Goal: Task Accomplishment & Management: Complete application form

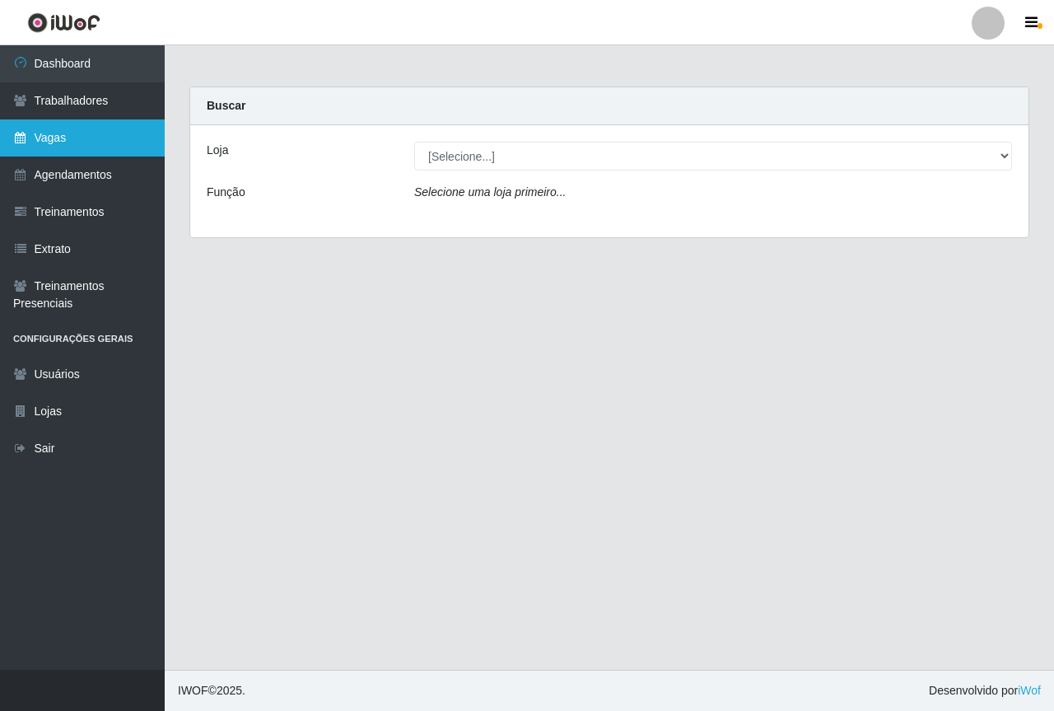
click at [112, 128] on link "Vagas" at bounding box center [82, 137] width 165 height 37
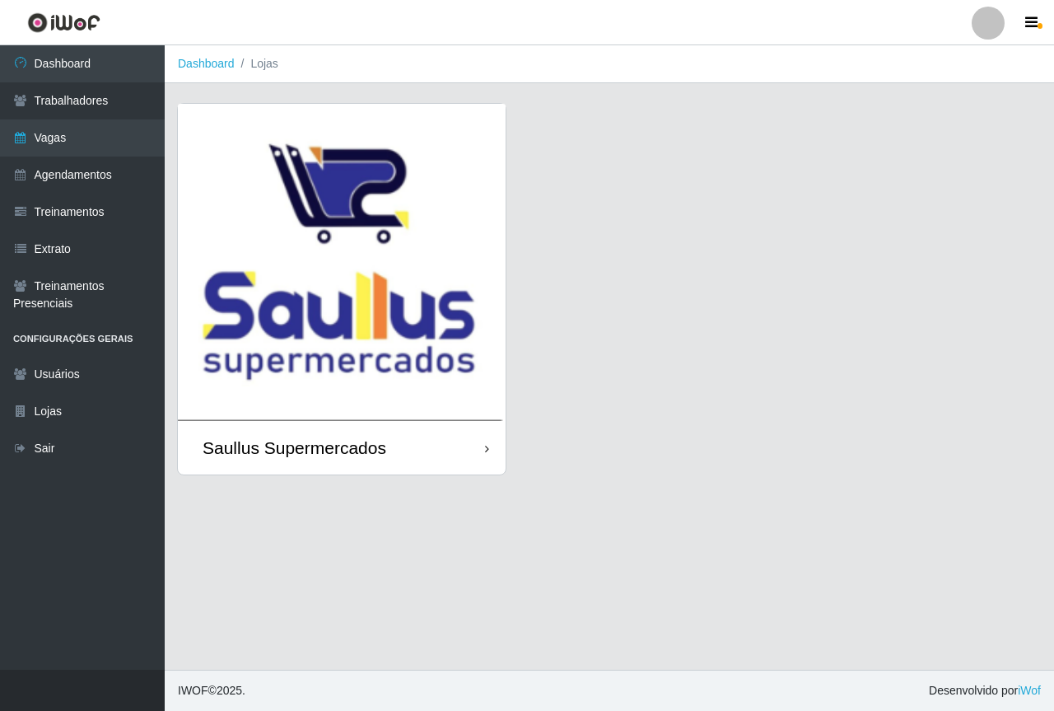
click at [242, 207] on img at bounding box center [342, 262] width 328 height 317
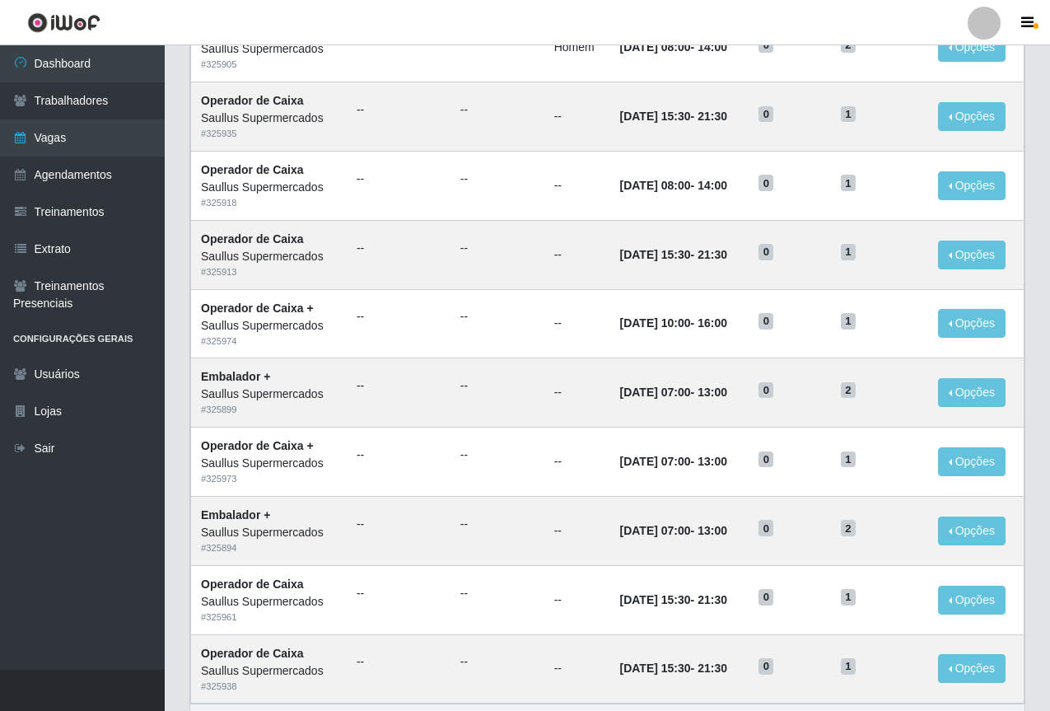
scroll to position [685, 0]
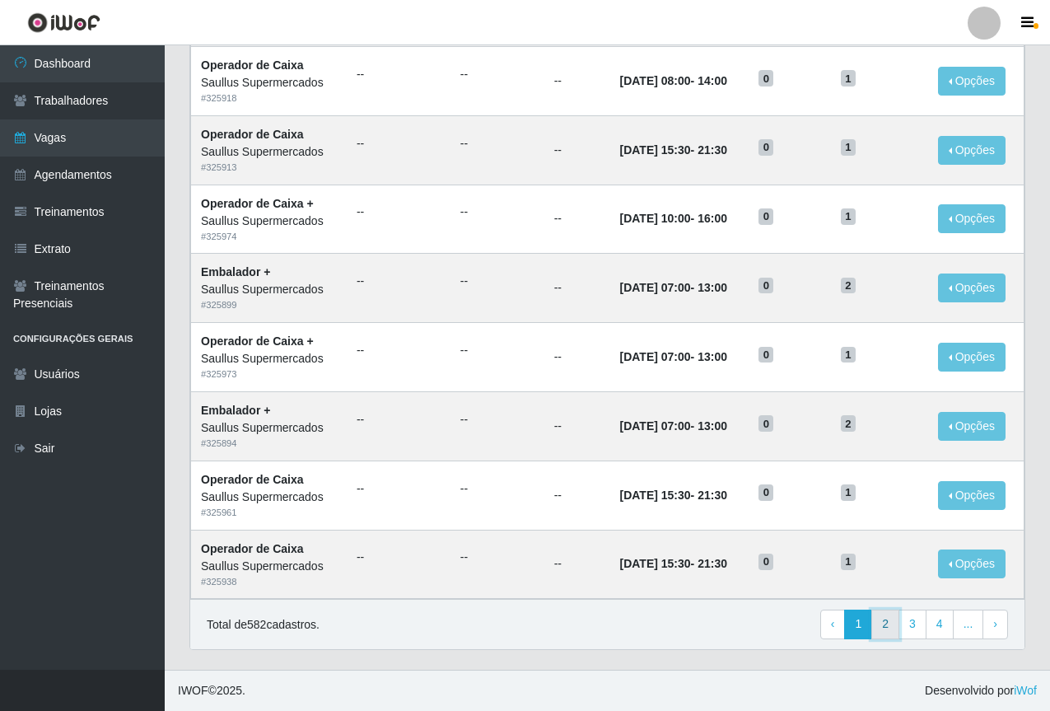
click at [889, 621] on link "2" at bounding box center [885, 624] width 28 height 30
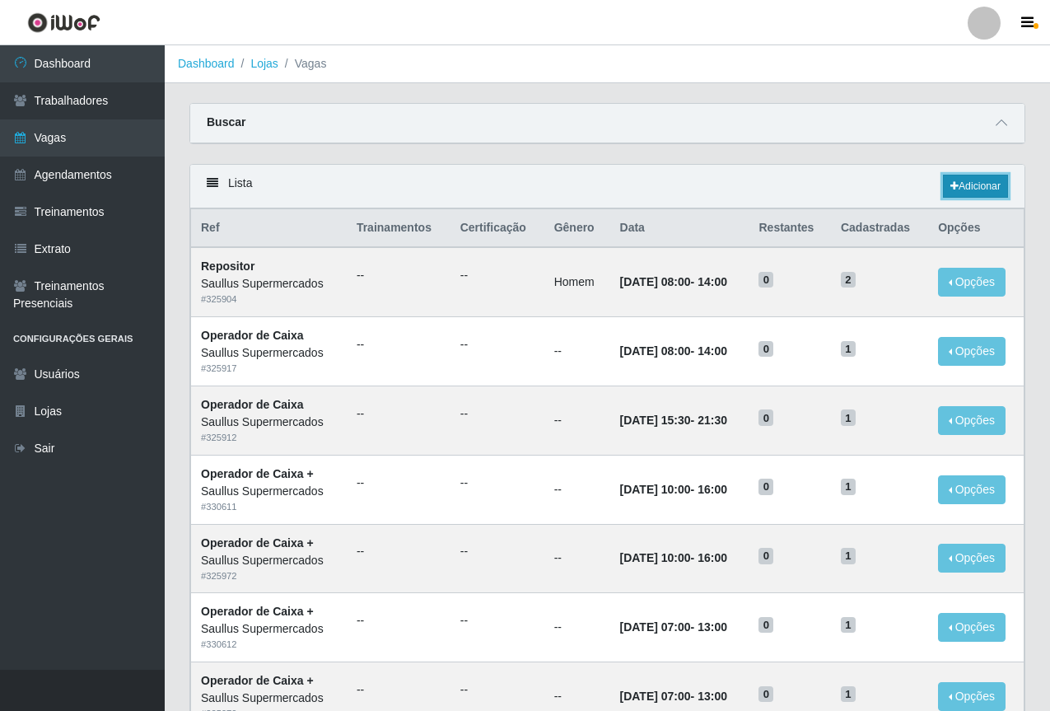
click at [957, 181] on link "Adicionar" at bounding box center [975, 186] width 65 height 23
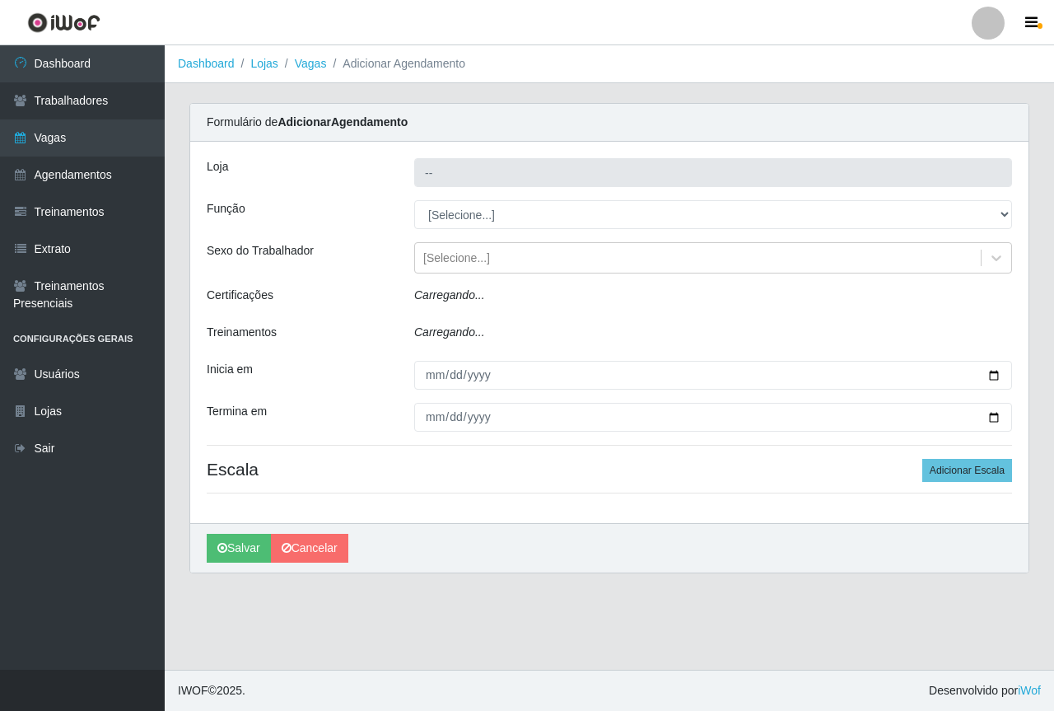
type input "Saullus Supermercados"
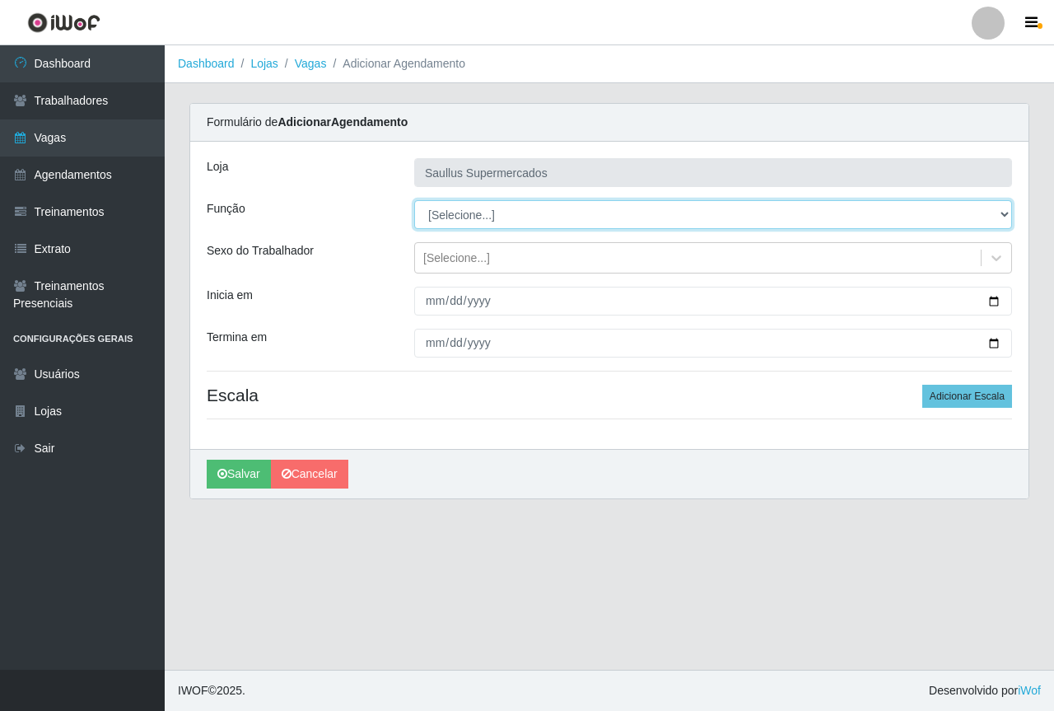
click at [471, 222] on select "[Selecione...] ASG ASG + ASG ++ Balconista de Açougue Balconista de Açougue + B…" at bounding box center [713, 214] width 598 height 29
select select "22"
click at [414, 200] on select "[Selecione...] ASG ASG + ASG ++ Balconista de Açougue Balconista de Açougue + B…" at bounding box center [713, 214] width 598 height 29
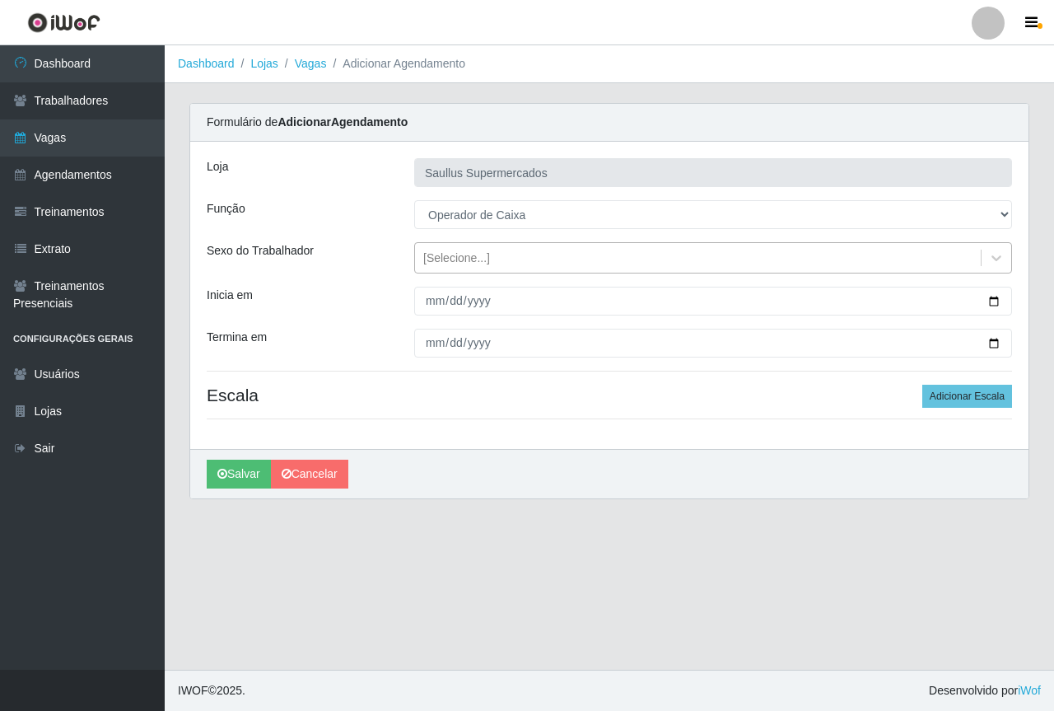
click at [441, 254] on div "[Selecione...]" at bounding box center [456, 258] width 67 height 17
drag, startPoint x: 301, startPoint y: 286, endPoint x: 531, endPoint y: 291, distance: 229.8
click at [307, 287] on div "Loja Saullus Supermercados Função [Selecione...] ASG ASG + ASG ++ Balconista de…" at bounding box center [609, 295] width 838 height 307
click at [516, 266] on div "[Selecione...]" at bounding box center [698, 258] width 566 height 27
click at [399, 282] on div "Loja Saullus Supermercados Função [Selecione...] ASG ASG + ASG ++ Balconista de…" at bounding box center [609, 295] width 838 height 307
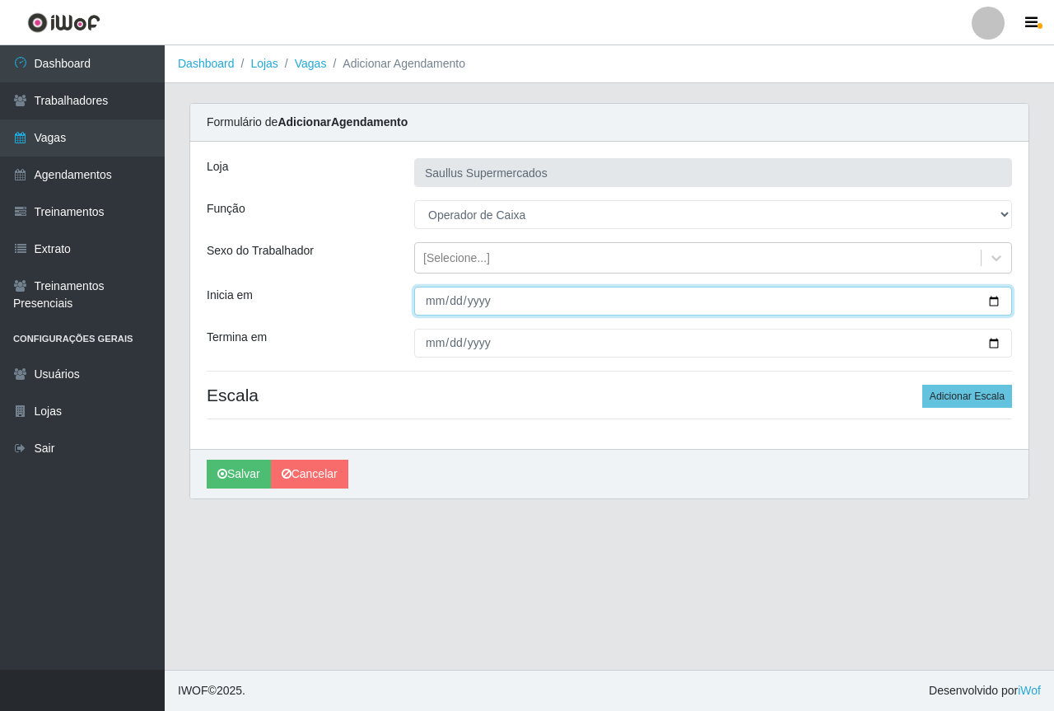
click at [442, 306] on input "Inicia em" at bounding box center [713, 301] width 598 height 29
type input "2025-08-15"
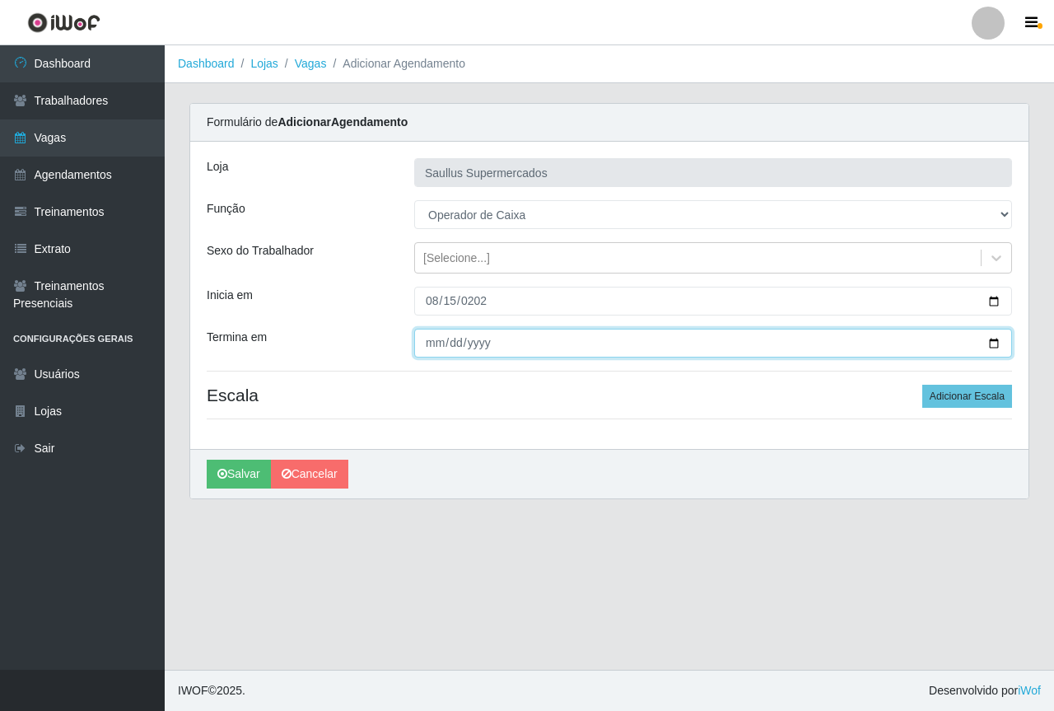
click at [432, 338] on input "Termina em" at bounding box center [713, 343] width 598 height 29
type input "2025-08-15"
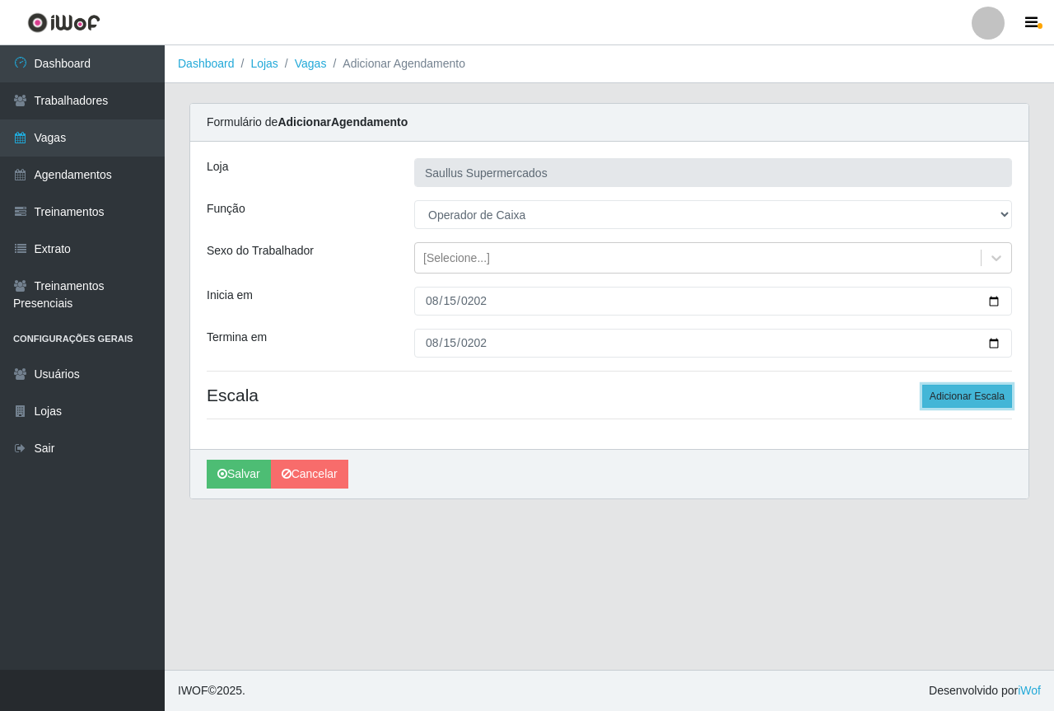
click at [954, 387] on button "Adicionar Escala" at bounding box center [967, 396] width 90 height 23
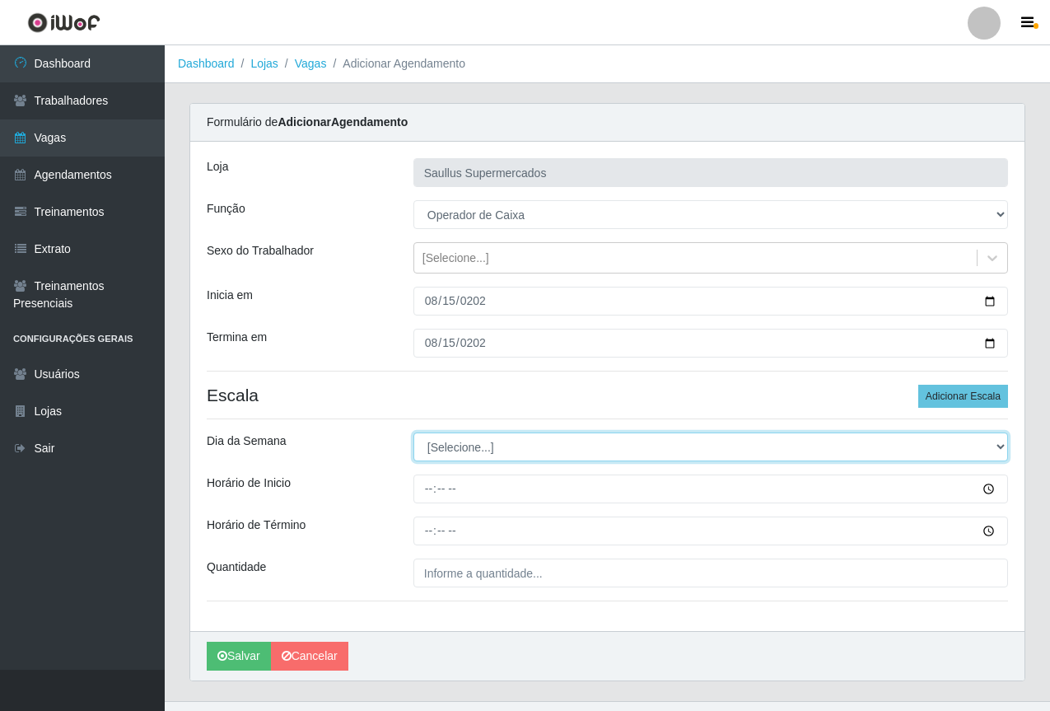
click at [577, 455] on select "[Selecione...] Segunda Terça Quarta Quinta Sexta Sábado Domingo" at bounding box center [710, 446] width 595 height 29
select select "5"
click at [413, 432] on select "[Selecione...] Segunda Terça Quarta Quinta Sexta Sábado Domingo" at bounding box center [710, 446] width 595 height 29
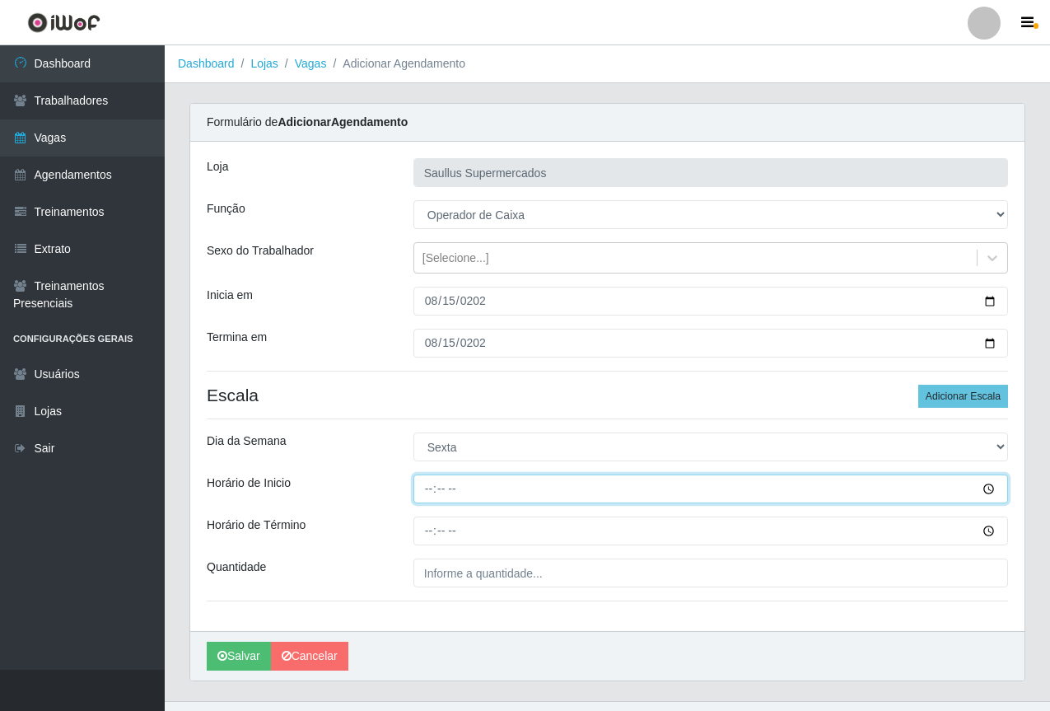
click at [427, 489] on input "Horário de Inicio" at bounding box center [710, 488] width 595 height 29
type input "07:00"
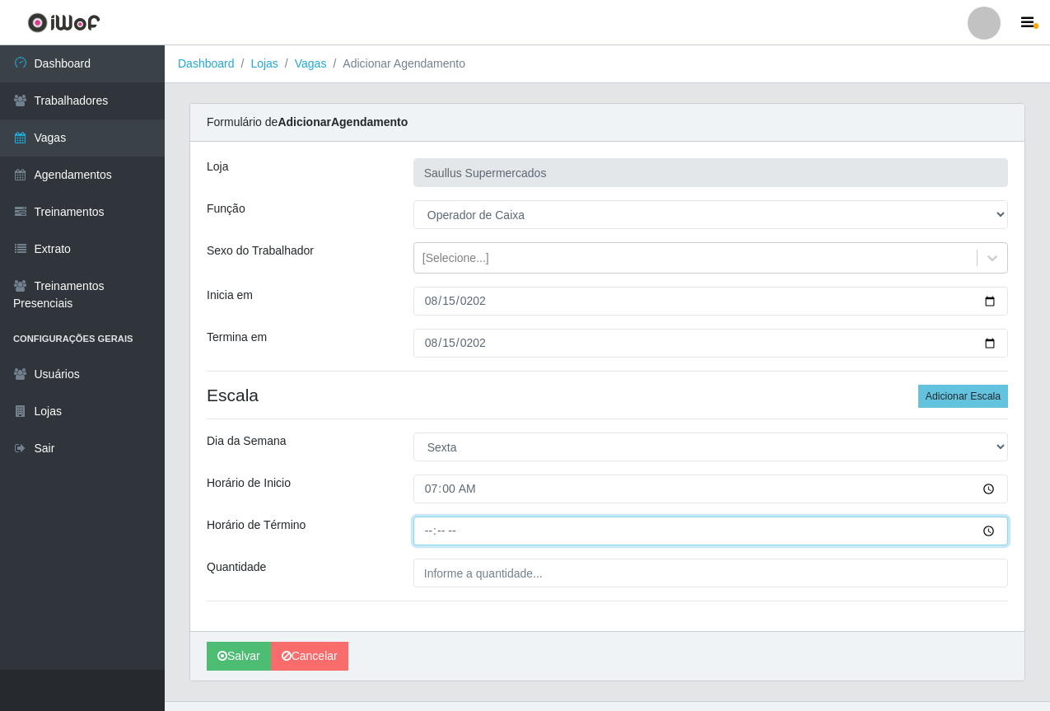
click at [431, 537] on input "Horário de Término" at bounding box center [710, 530] width 595 height 29
type input "13:03"
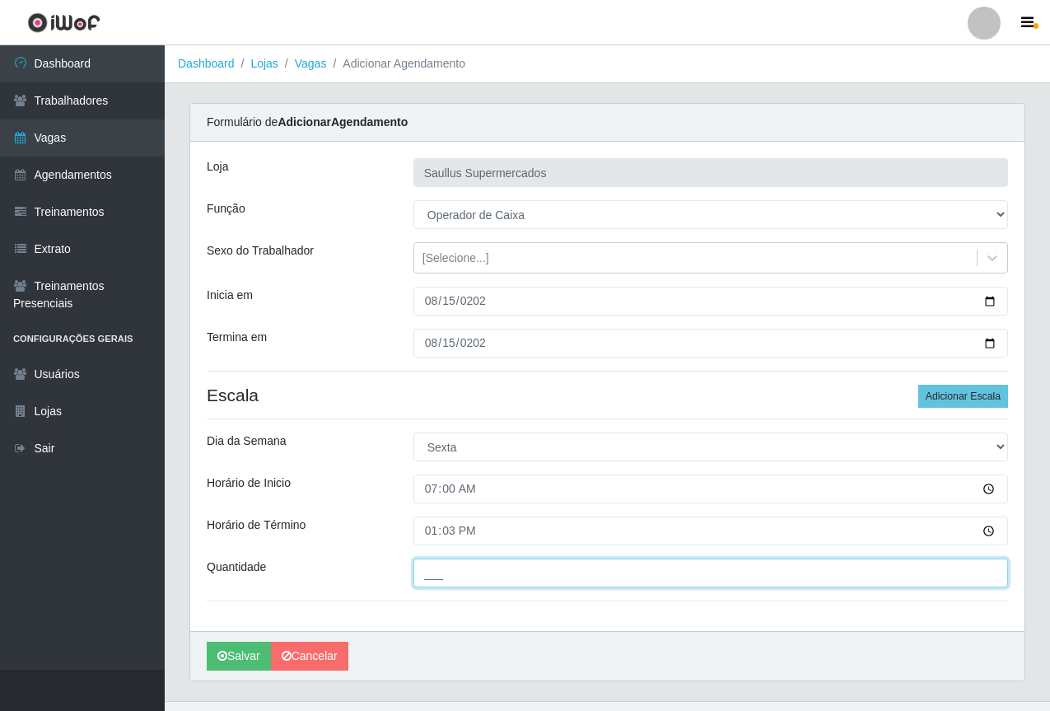
click at [585, 572] on input "___" at bounding box center [710, 572] width 595 height 29
type input "1__"
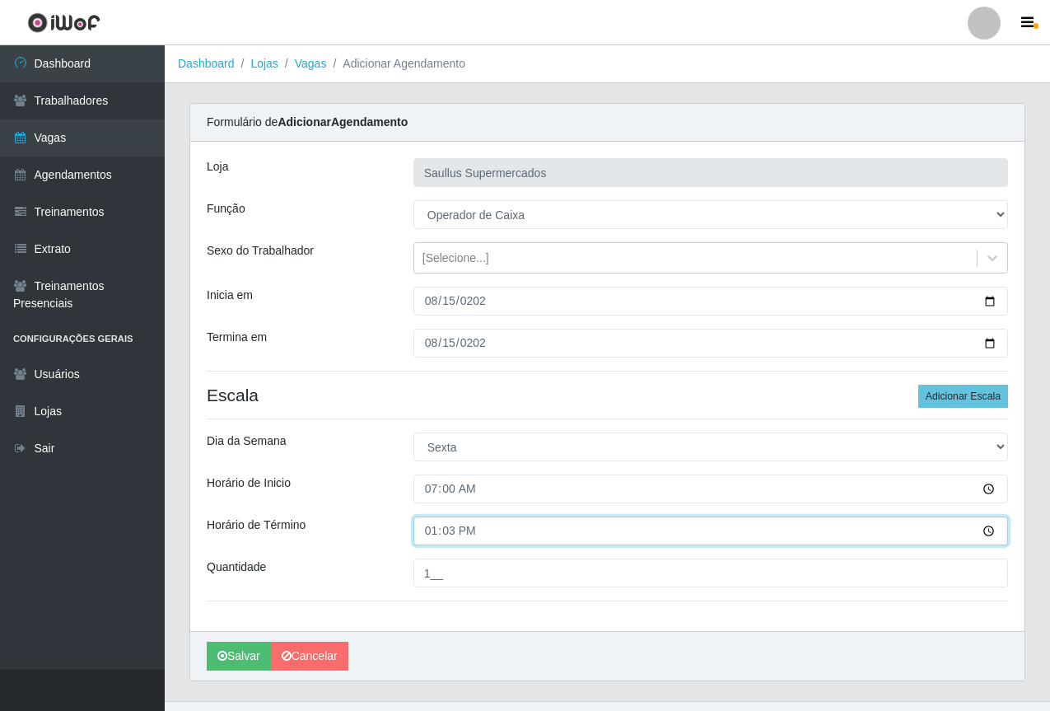
click at [464, 526] on input "13:03" at bounding box center [710, 530] width 595 height 29
type input "13:00"
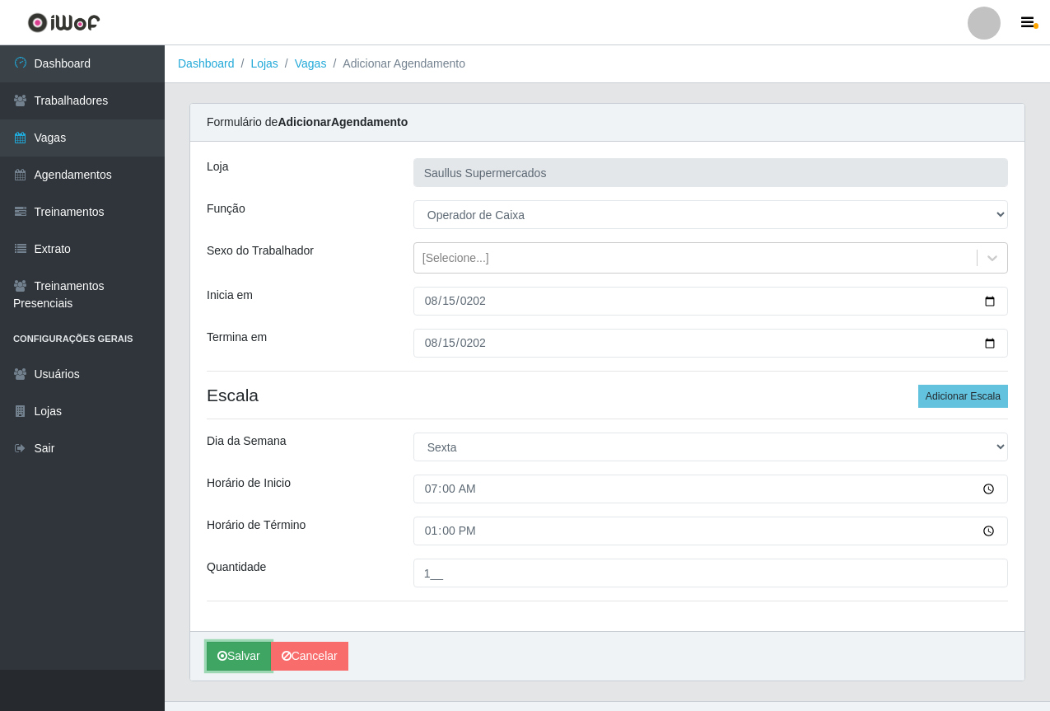
click at [234, 646] on button "Salvar" at bounding box center [239, 656] width 64 height 29
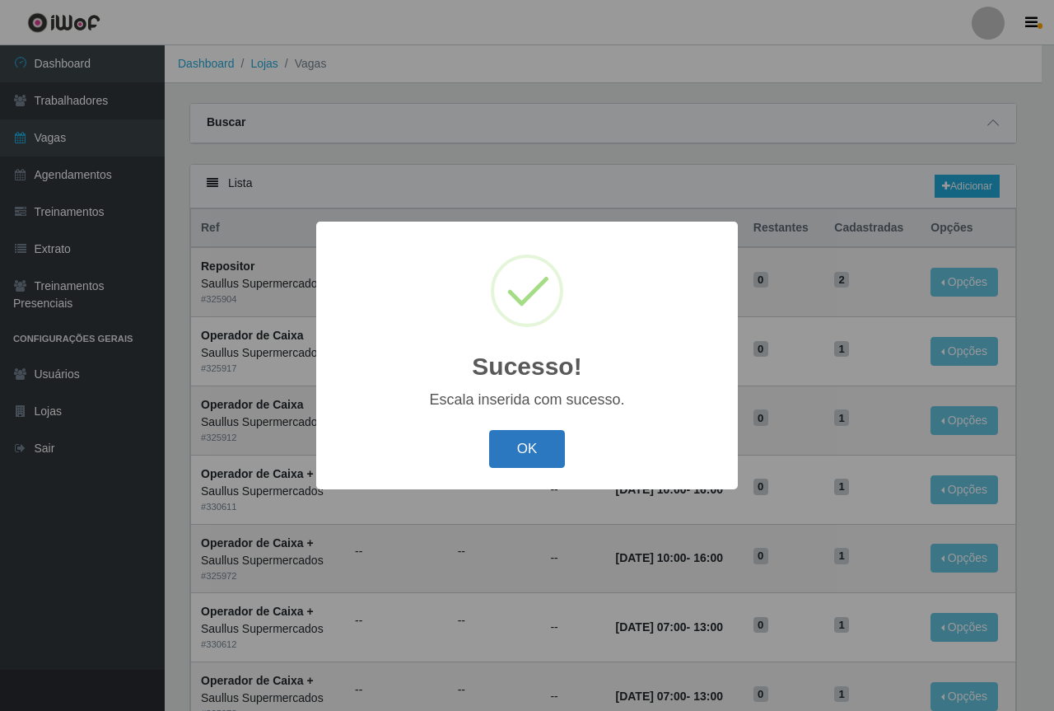
click at [538, 438] on button "OK" at bounding box center [527, 449] width 77 height 39
